Goal: Information Seeking & Learning: Understand process/instructions

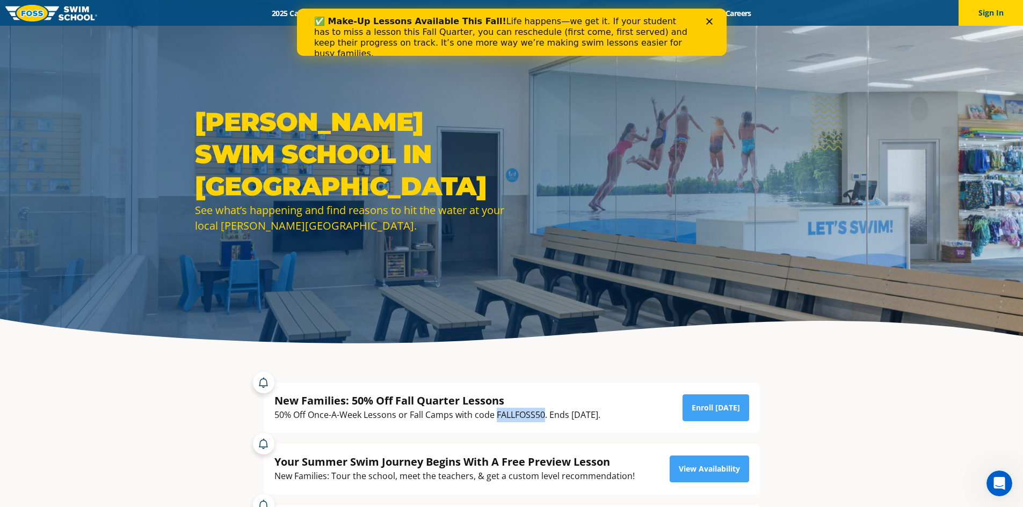
drag, startPoint x: 496, startPoint y: 414, endPoint x: 545, endPoint y: 416, distance: 49.5
click at [545, 416] on div "50% Off Once-A-Week Lessons or Fall Camps with code FALLFOSS50. Ends [DATE]." at bounding box center [437, 415] width 326 height 14
copy div "FALLFOSS50"
click at [710, 402] on link "Enroll [DATE]" at bounding box center [716, 408] width 67 height 27
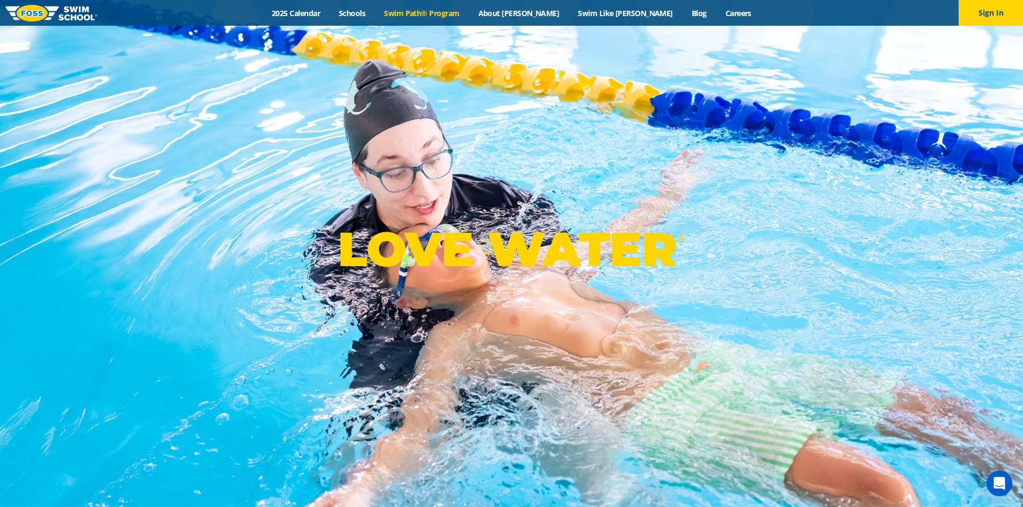
click at [456, 14] on link "Swim Path® Program" at bounding box center [422, 13] width 94 height 10
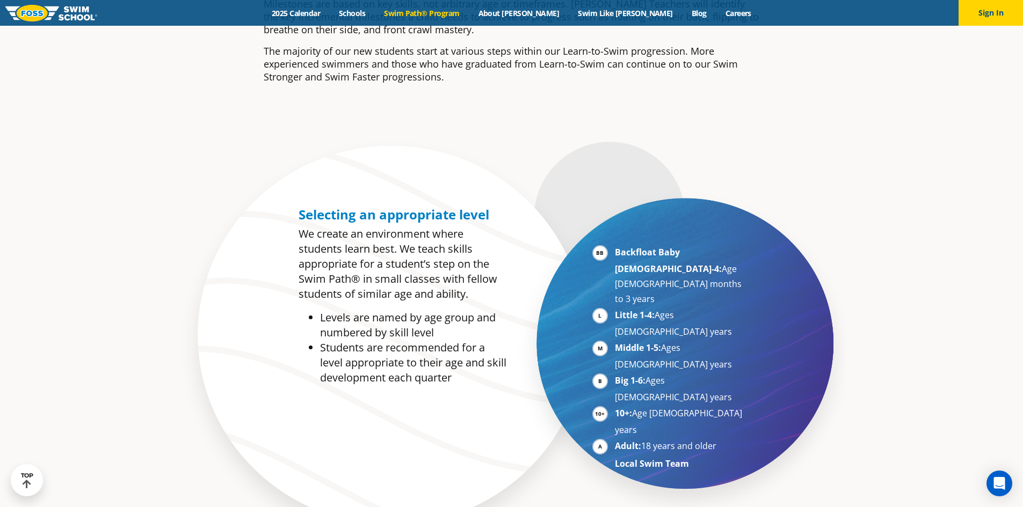
click at [615, 254] on strong "Backfloat Baby 1-4:" at bounding box center [668, 260] width 107 height 28
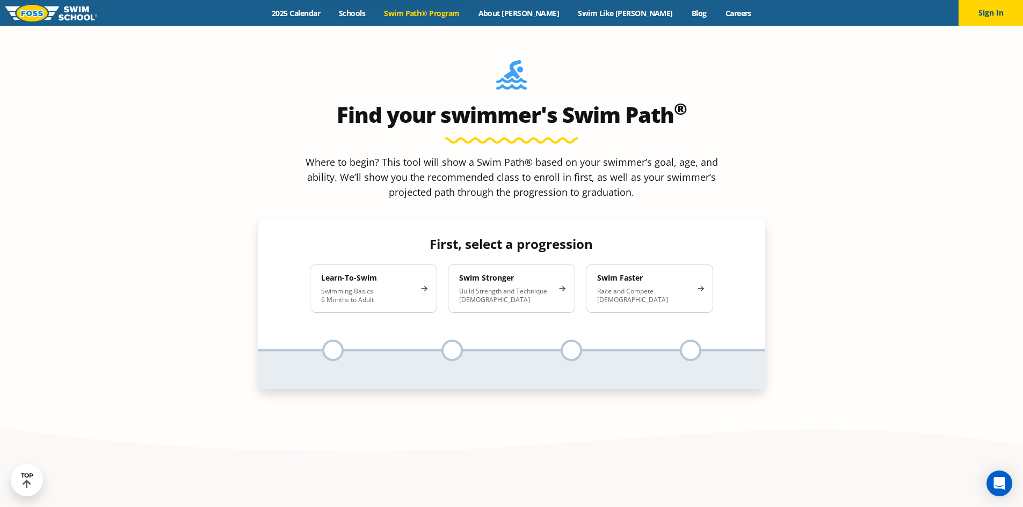
scroll to position [1020, 0]
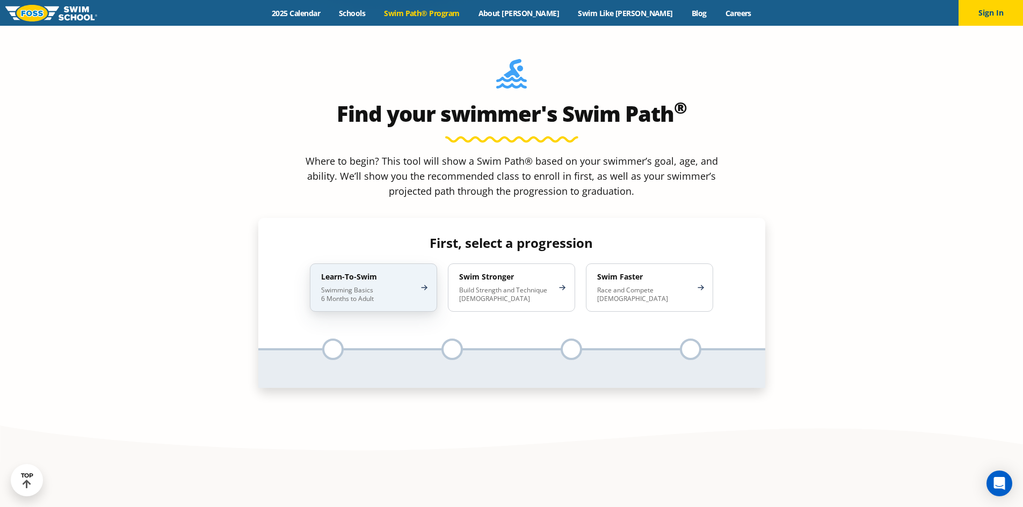
click at [366, 286] on p "Swimming Basics 6 Months to Adult" at bounding box center [368, 294] width 94 height 17
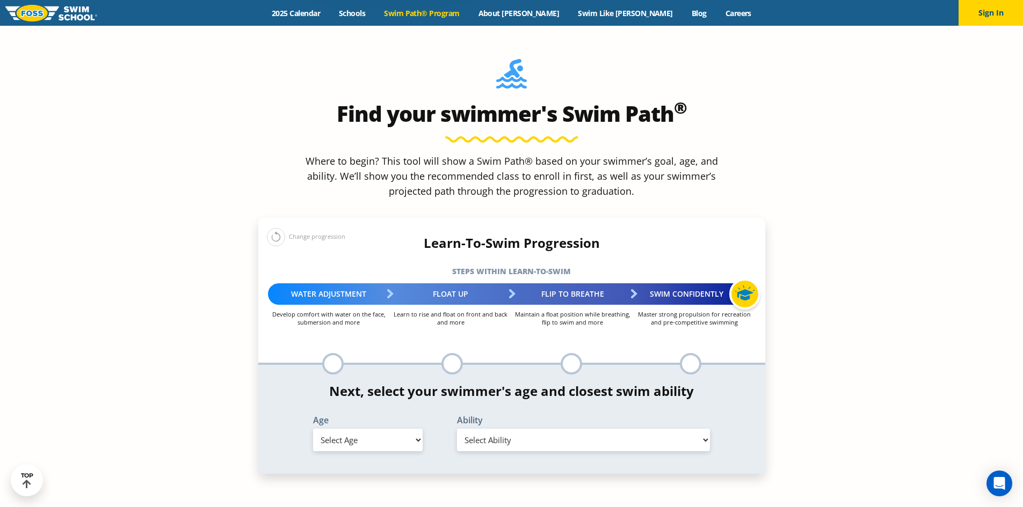
click at [397, 429] on select "Select Age 6 months - 1 year 1 year 2 years 3 years 4 years 5 years 6 years 7 y…" at bounding box center [368, 440] width 110 height 23
select select "2-years"
click at [313, 429] on select "Select Age 6 months - 1 year 1 year 2 years 3 years 4 years 5 years 6 years 7 y…" at bounding box center [368, 440] width 110 height 23
click at [512, 429] on select "Select Ability First in-water experience Comfortable with water poured over the…" at bounding box center [583, 440] width 253 height 23
click at [919, 282] on section "Find your swimmer's Swim Path ® Where to begin? This tool will show a Swim Path…" at bounding box center [511, 284] width 1023 height 527
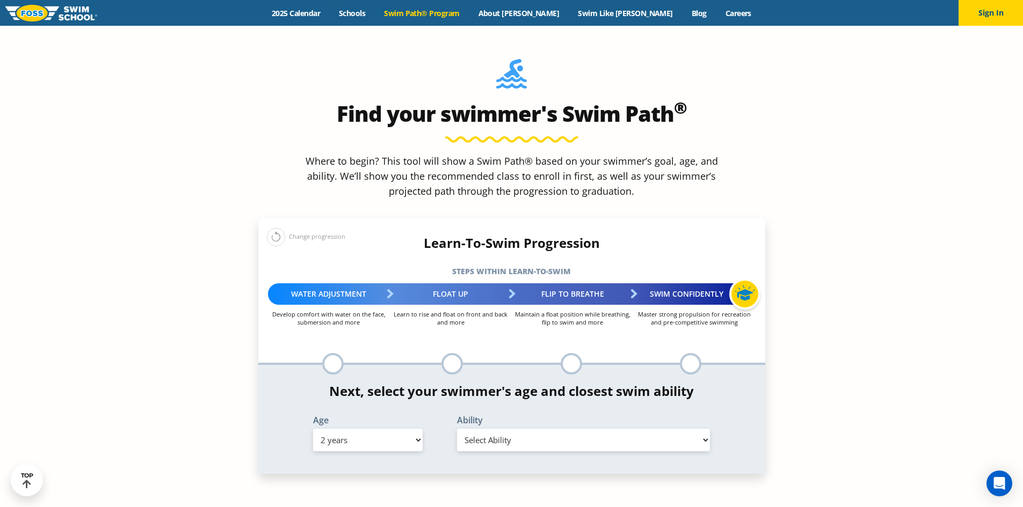
click at [688, 429] on select "Select Ability First in-water experience Comfortable with water poured over the…" at bounding box center [583, 440] width 253 height 23
click at [457, 429] on select "Select Ability First in-water experience Comfortable with water poured over the…" at bounding box center [583, 440] width 253 height 23
click at [696, 429] on select "Select Ability First in-water experience Comfortable with water poured over the…" at bounding box center [583, 440] width 253 height 23
click at [699, 429] on select "Select Ability First in-water experience Comfortable with water poured over the…" at bounding box center [583, 440] width 253 height 23
click at [806, 292] on section "Find your swimmer's Swim Path ® Where to begin? This tool will show a Swim Path…" at bounding box center [511, 284] width 1023 height 527
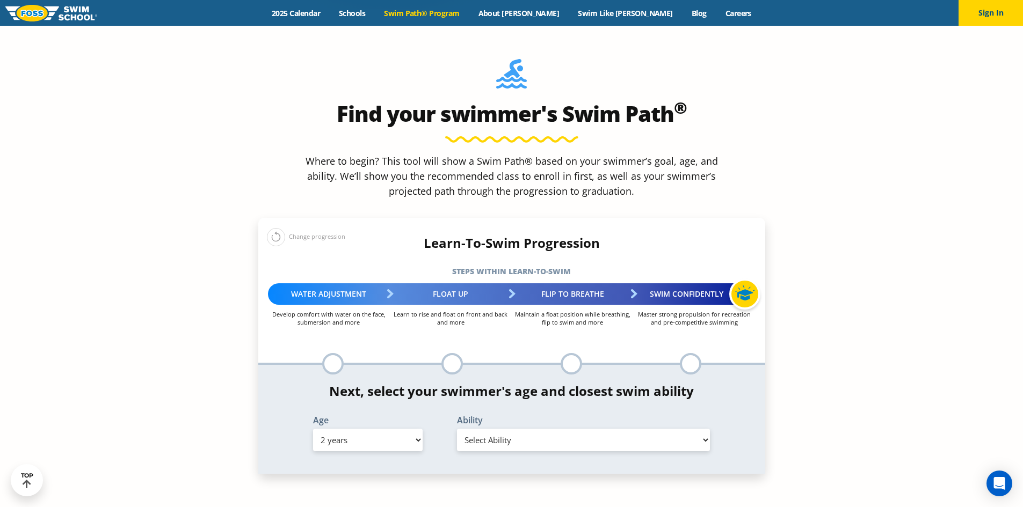
click at [665, 429] on select "Select Ability First in-water experience Comfortable with water poured over the…" at bounding box center [583, 440] width 253 height 23
click at [691, 429] on select "Select Ability First in-water experience Comfortable with water poured over the…" at bounding box center [583, 440] width 253 height 23
click at [664, 429] on select "Select Ability First in-water experience Comfortable with water poured over the…" at bounding box center [583, 440] width 253 height 23
click at [636, 429] on select "Select Ability First in-water experience Comfortable with water poured over the…" at bounding box center [583, 440] width 253 height 23
click at [457, 429] on select "Select Ability First in-water experience Comfortable with water poured over the…" at bounding box center [583, 440] width 253 height 23
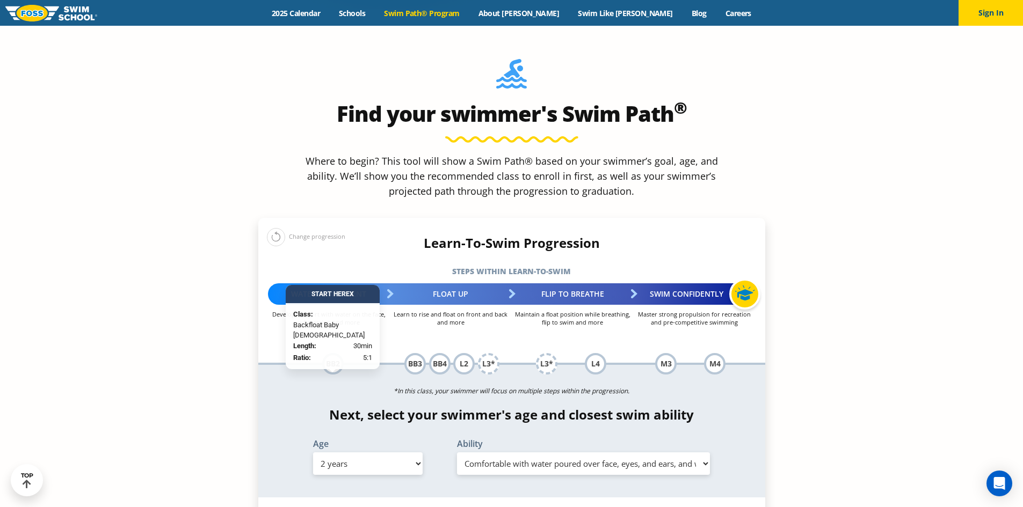
click at [608, 453] on select "Select Ability First in-water experience Comfortable with water poured over the…" at bounding box center [583, 464] width 253 height 23
click at [457, 453] on select "Select Ability First in-water experience Comfortable with water poured over the…" at bounding box center [583, 464] width 253 height 23
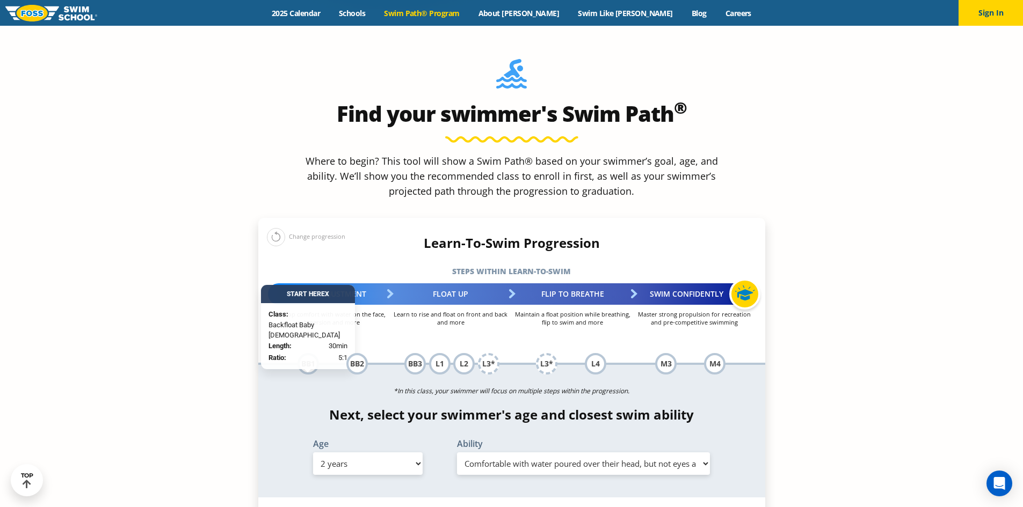
click at [607, 453] on select "Select Ability First in-water experience Comfortable with water poured over the…" at bounding box center [583, 464] width 253 height 23
click at [457, 453] on select "Select Ability First in-water experience Comfortable with water poured over the…" at bounding box center [583, 464] width 253 height 23
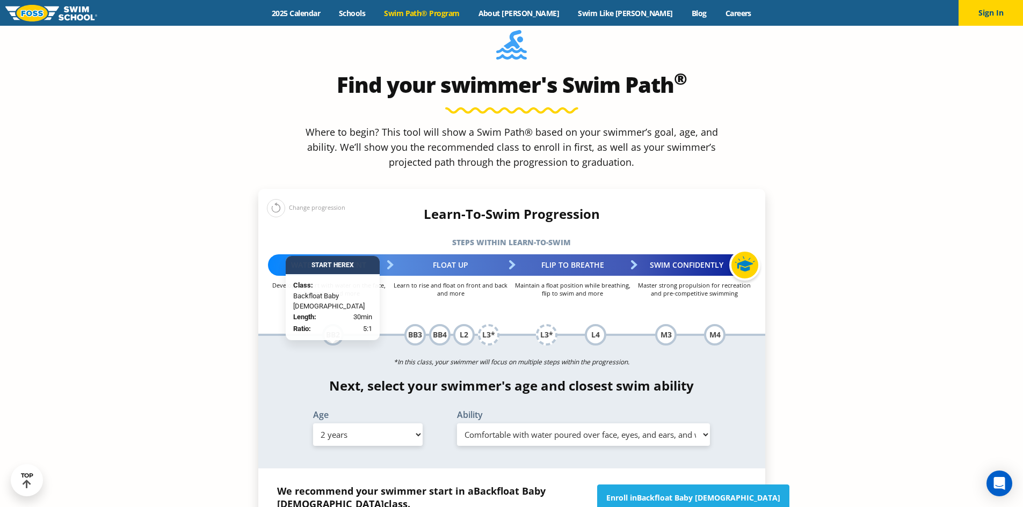
scroll to position [1074, 0]
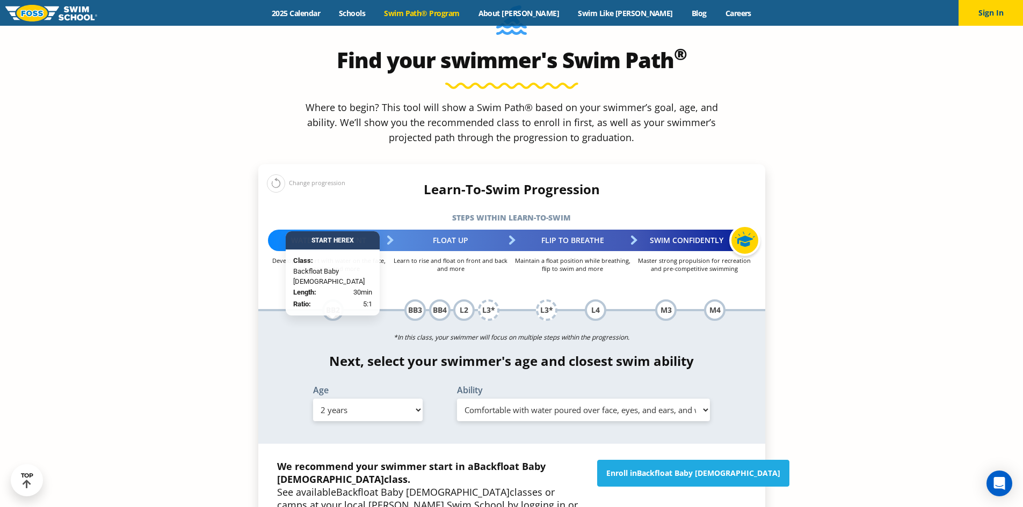
click at [671, 399] on select "Select Ability First in-water experience Comfortable with water poured over the…" at bounding box center [583, 410] width 253 height 23
click at [683, 399] on select "Select Ability First in-water experience Comfortable with water poured over the…" at bounding box center [583, 410] width 253 height 23
click at [590, 399] on select "Select Ability First in-water experience Comfortable with water poured over the…" at bounding box center [583, 410] width 253 height 23
select select "2-years-comfortable-with-water-poured-over-their-head-but-not-eyes-and-ears"
click at [457, 399] on select "Select Ability First in-water experience Comfortable with water poured over the…" at bounding box center [583, 410] width 253 height 23
